Goal: Information Seeking & Learning: Learn about a topic

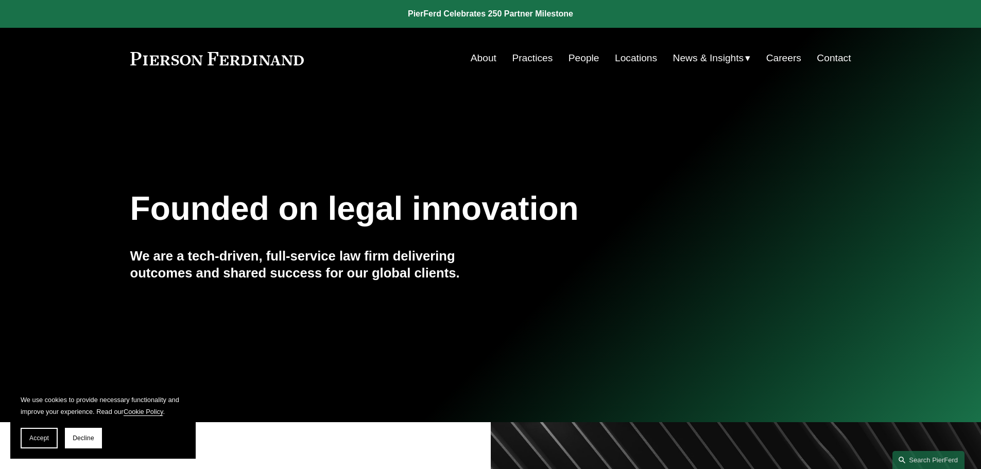
click at [585, 55] on link "People" at bounding box center [583, 58] width 31 height 20
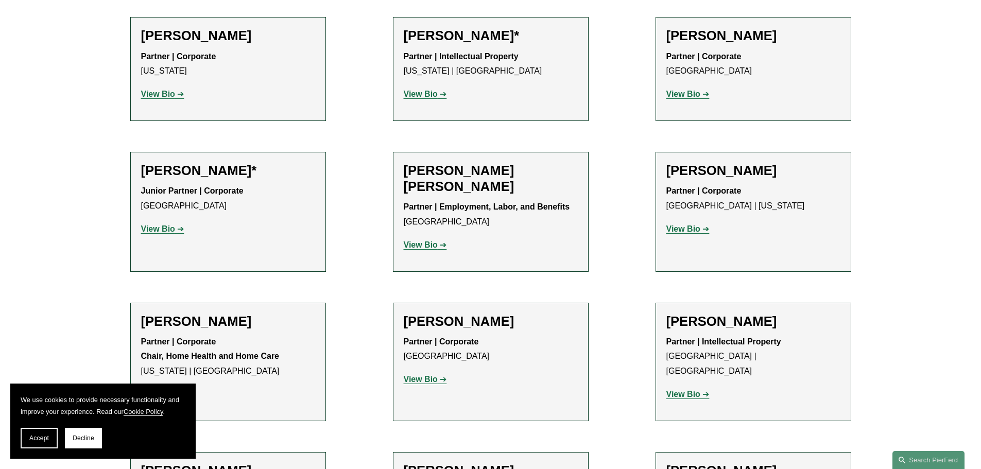
scroll to position [583, 0]
click at [202, 166] on h2 "[PERSON_NAME]*" at bounding box center [228, 172] width 174 height 16
click at [202, 176] on h2 "[PERSON_NAME]*" at bounding box center [228, 172] width 174 height 16
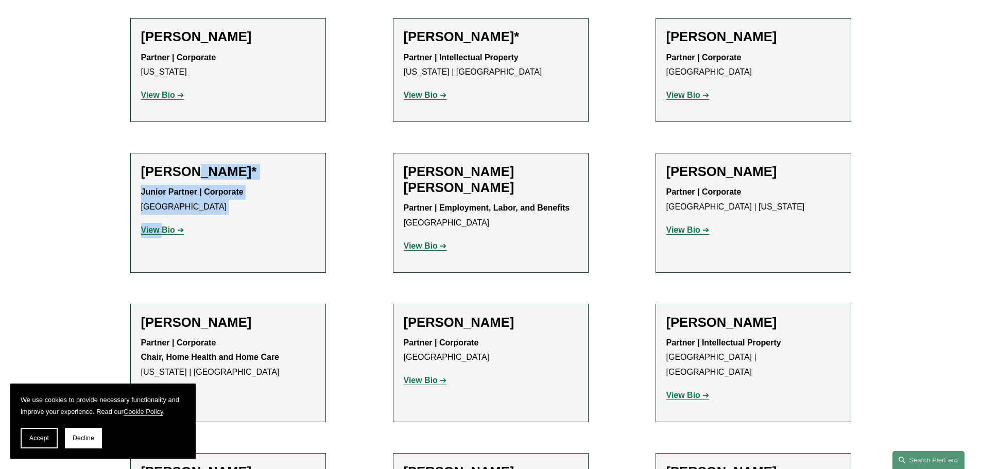
drag, startPoint x: 202, startPoint y: 176, endPoint x: 158, endPoint y: 231, distance: 70.6
click at [158, 231] on div "Jarrod Anderson* Junior Partner | Corporate Chicago View Bio Location: Chicago;…" at bounding box center [228, 205] width 174 height 82
click at [158, 231] on strong "View Bio" at bounding box center [158, 229] width 34 height 9
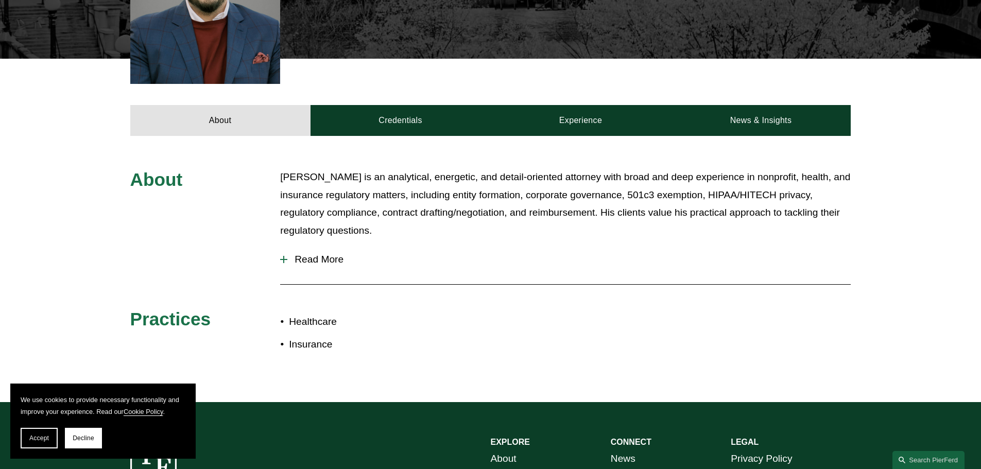
scroll to position [371, 0]
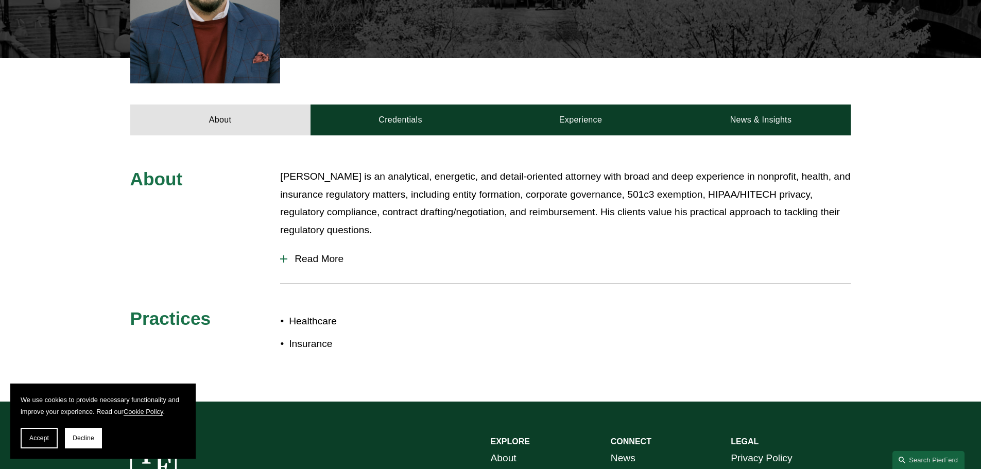
click at [318, 253] on span "Read More" at bounding box center [568, 258] width 563 height 11
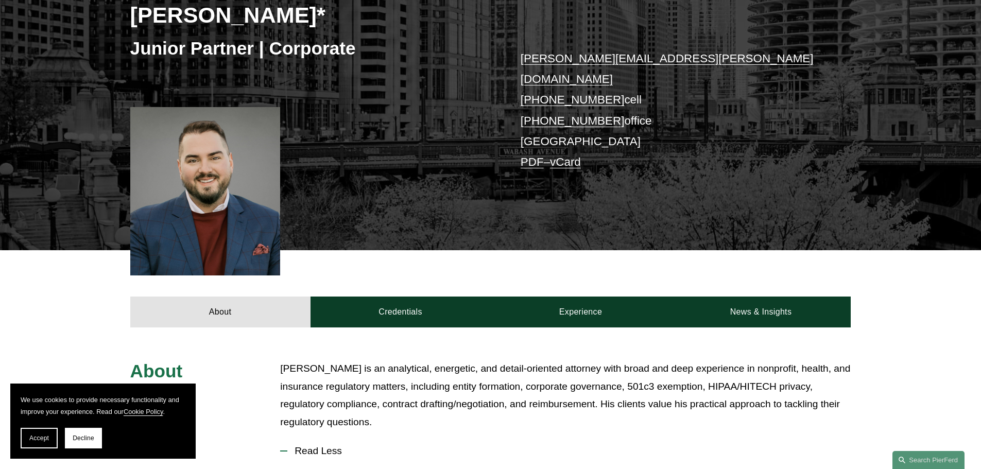
scroll to position [178, 0]
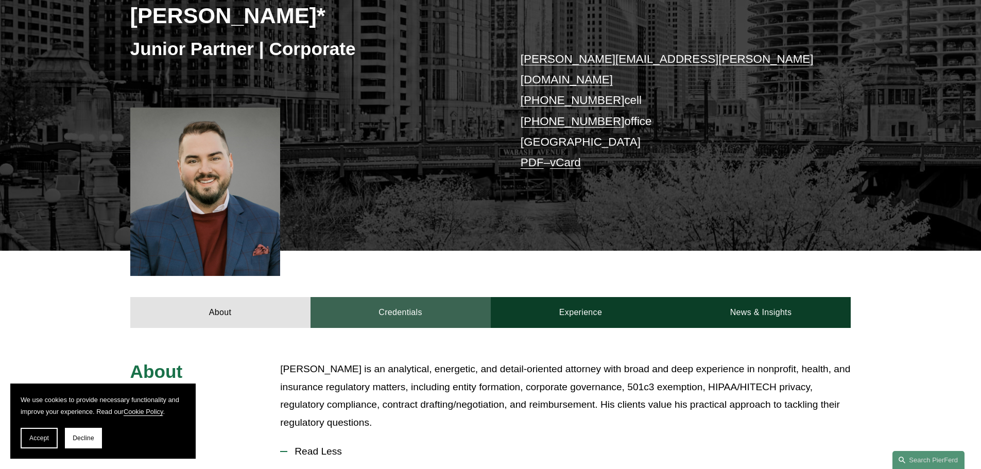
click at [424, 301] on link "Credentials" at bounding box center [400, 312] width 180 height 31
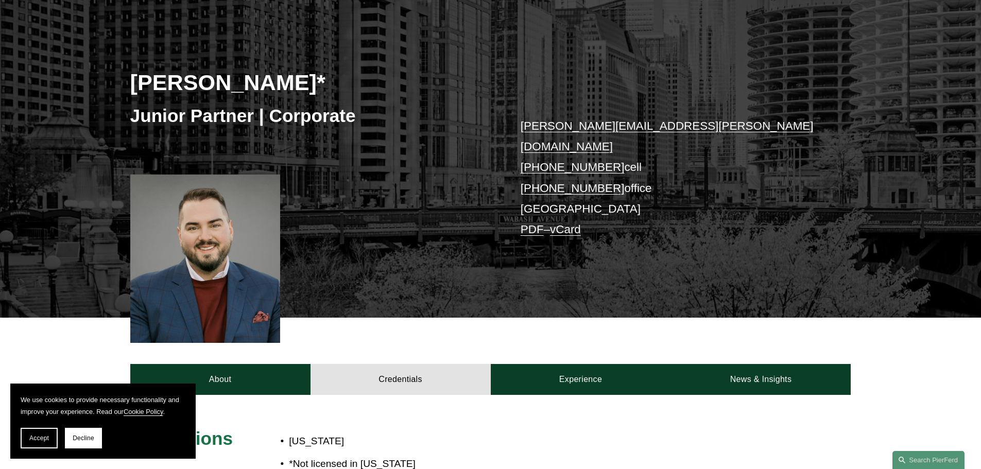
scroll to position [111, 0]
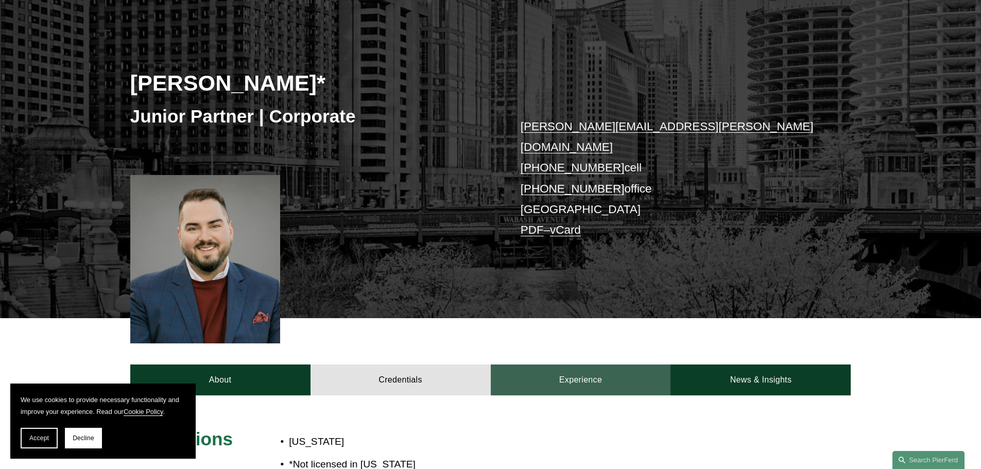
click at [553, 364] on link "Experience" at bounding box center [581, 379] width 180 height 31
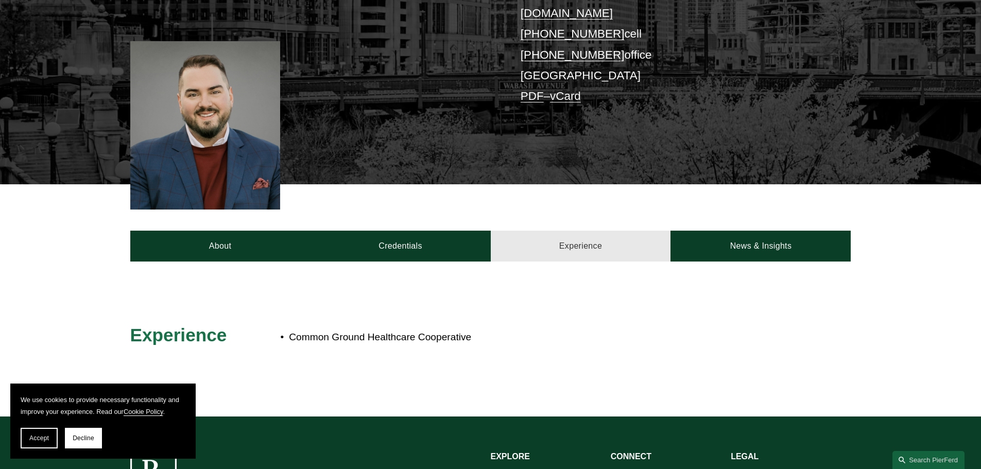
scroll to position [245, 0]
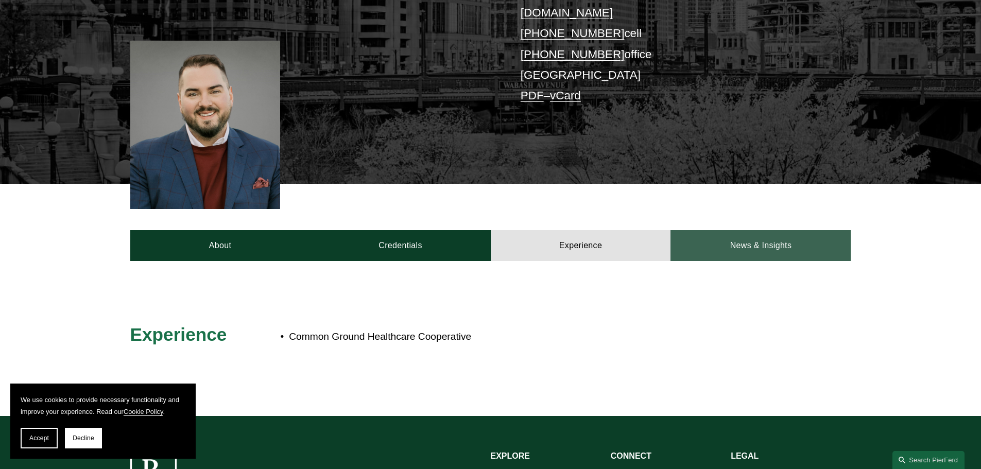
click at [731, 231] on link "News & Insights" at bounding box center [760, 245] width 180 height 31
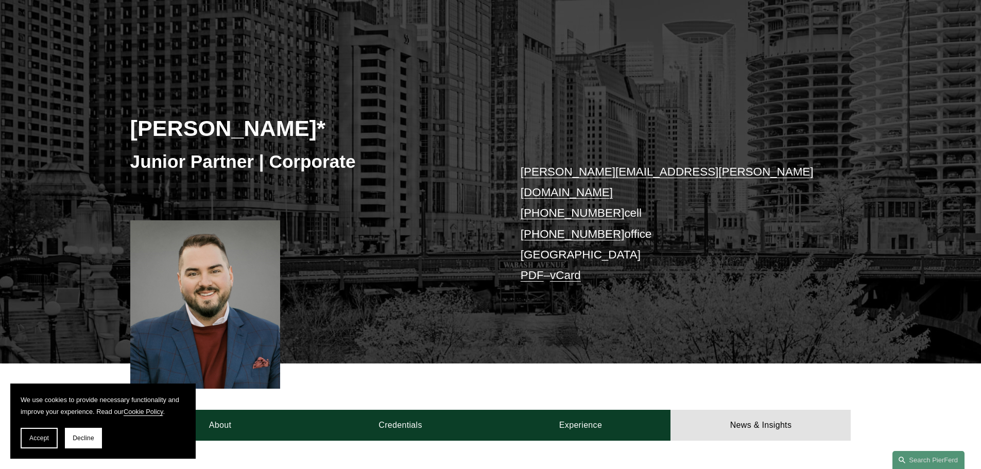
scroll to position [0, 0]
